Goal: Navigation & Orientation: Find specific page/section

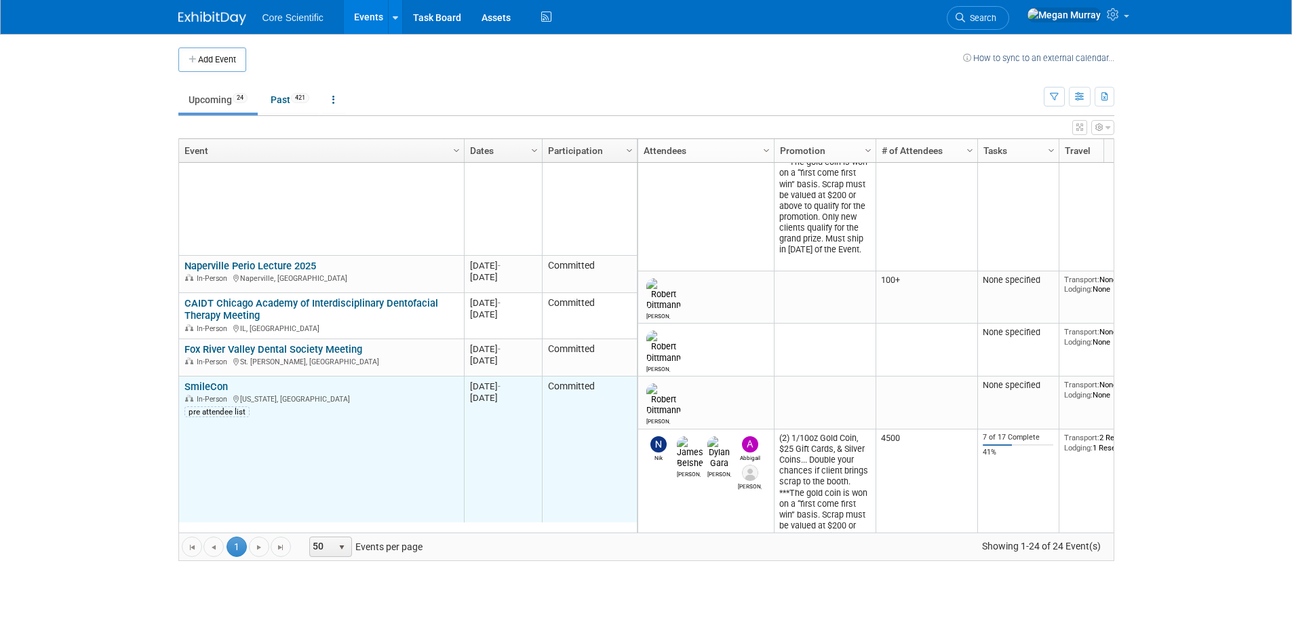
scroll to position [244, 0]
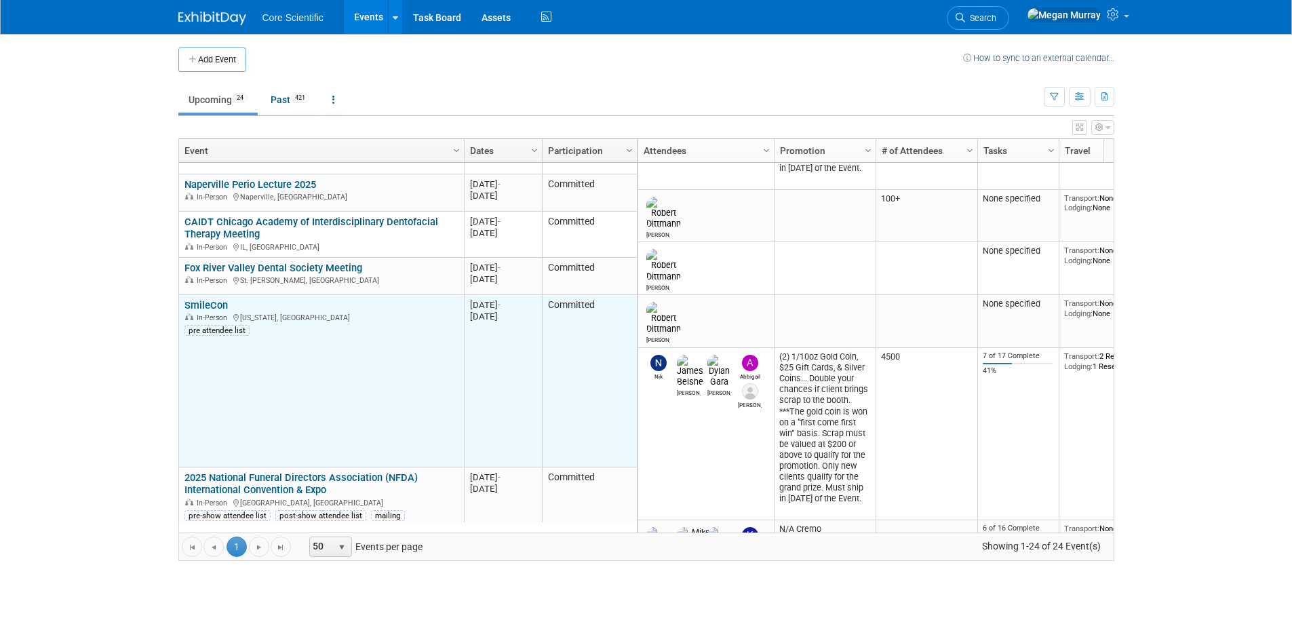
click at [206, 305] on link "SmileCon" at bounding box center [205, 305] width 43 height 12
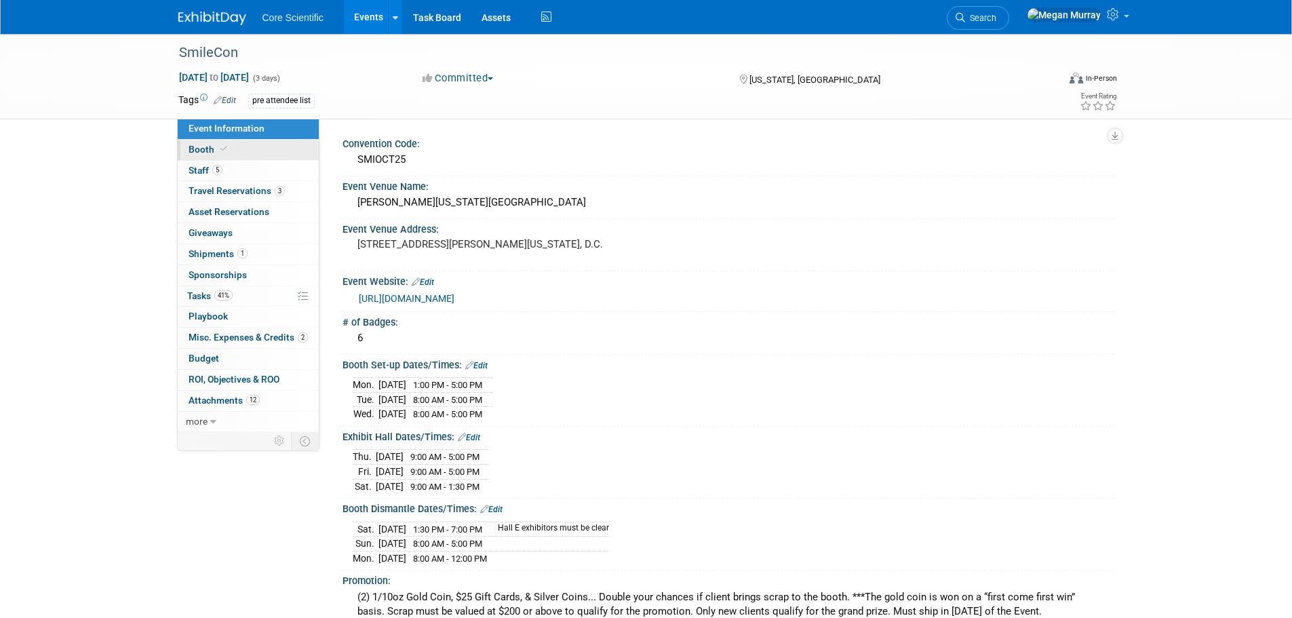
click at [271, 151] on link "Booth" at bounding box center [248, 150] width 141 height 20
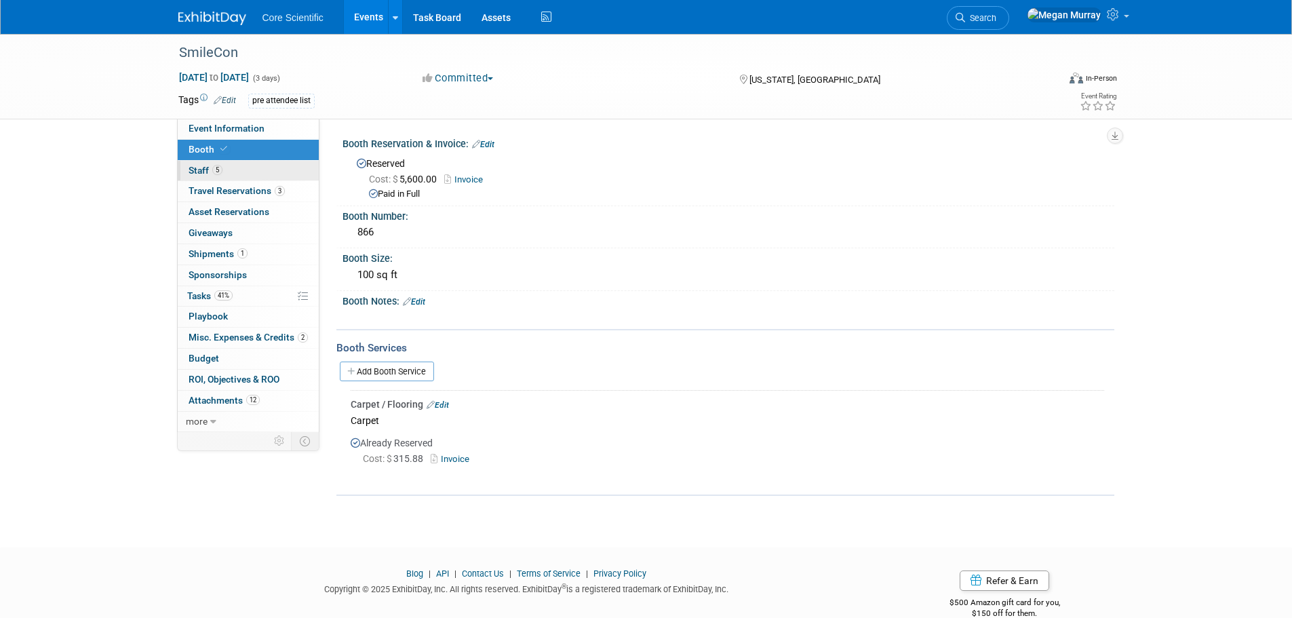
click at [225, 169] on link "5 Staff 5" at bounding box center [248, 171] width 141 height 20
